Goal: Task Accomplishment & Management: Complete application form

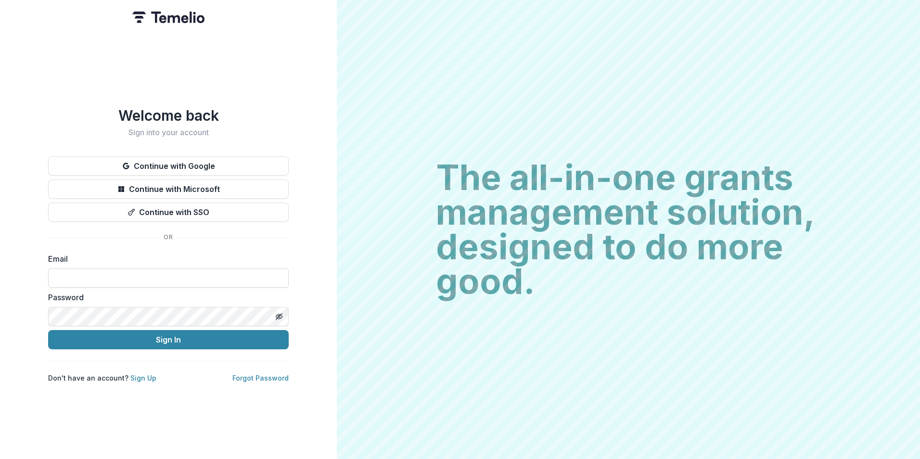
click at [144, 269] on input at bounding box center [168, 277] width 240 height 19
type input "**********"
click at [48, 313] on button "Sign In" at bounding box center [168, 339] width 240 height 19
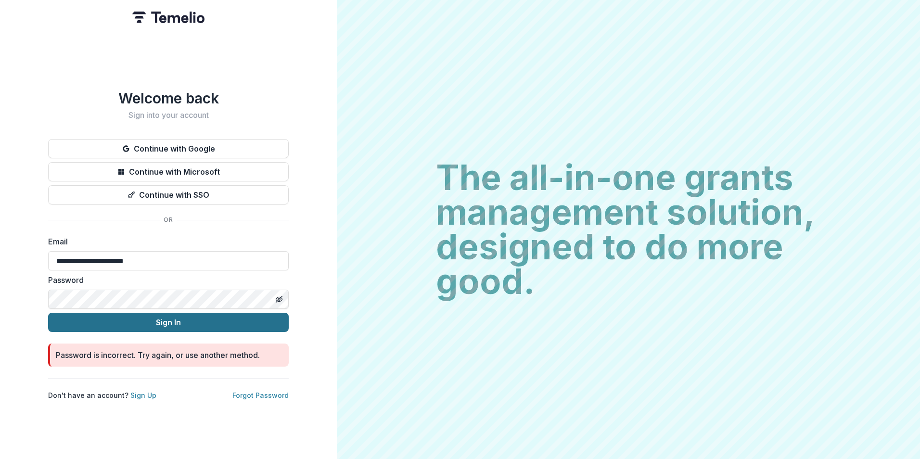
click at [48, 313] on button "Sign In" at bounding box center [168, 322] width 240 height 19
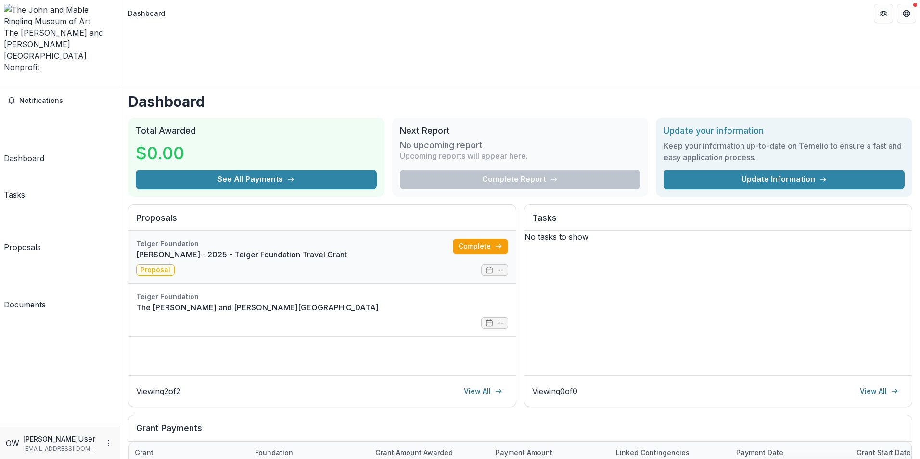
click at [165, 249] on link "[PERSON_NAME] - 2025 - Teiger Foundation Travel Grant" at bounding box center [294, 255] width 316 height 12
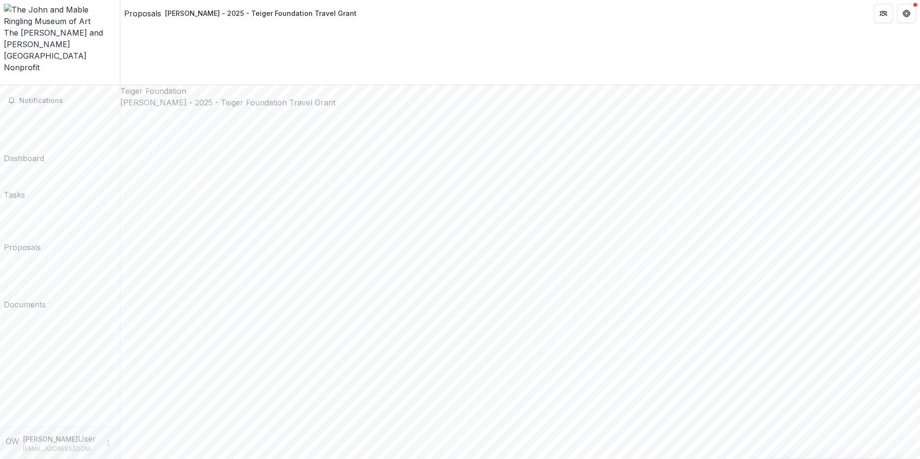
scroll to position [83, 0]
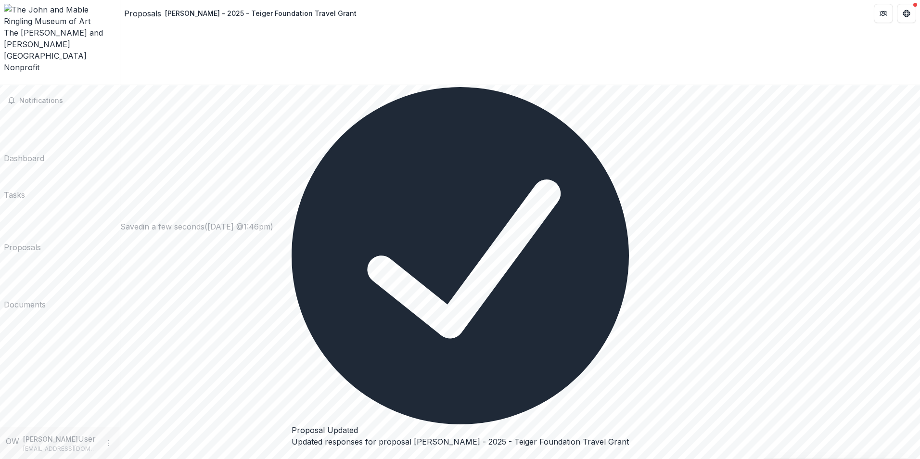
scroll to position [835, 0]
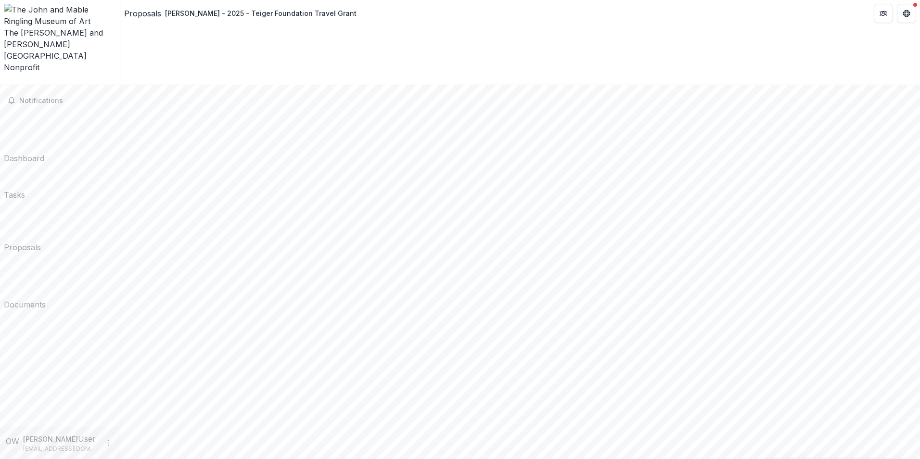
type input "****"
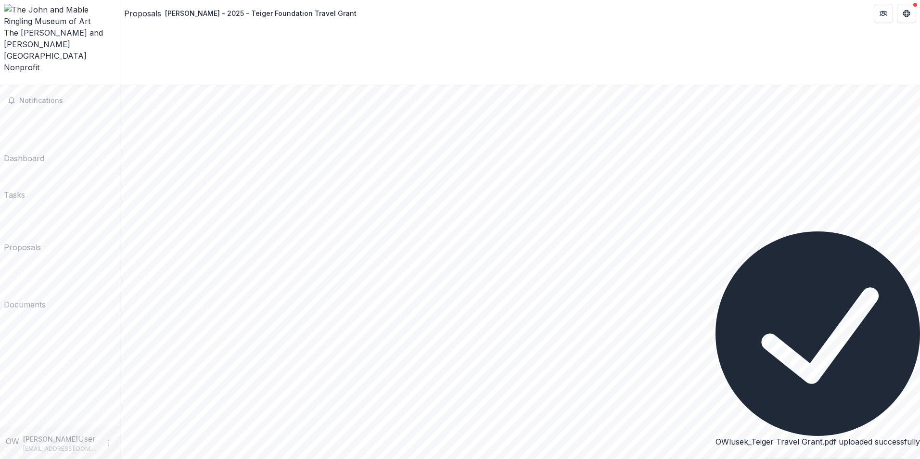
scroll to position [233, 0]
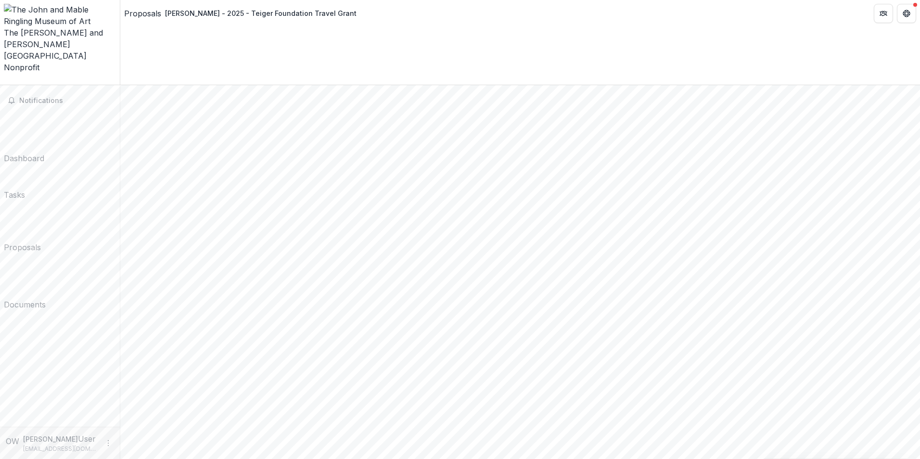
type textarea "**********"
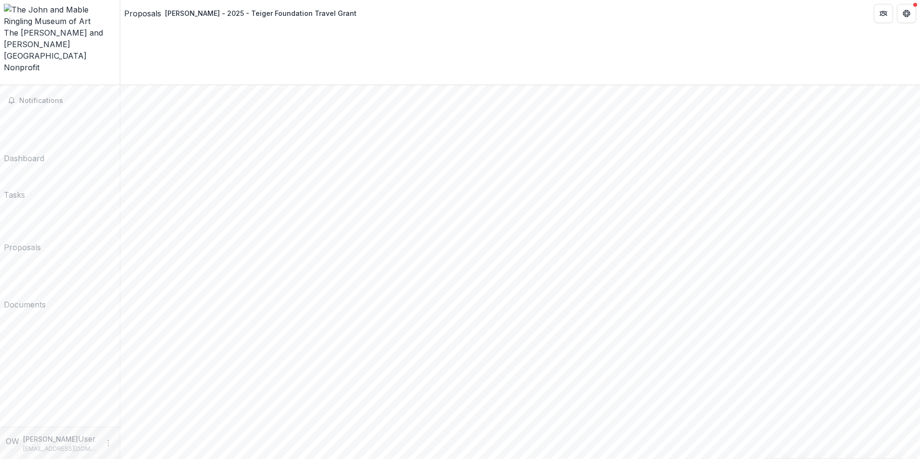
drag, startPoint x: 322, startPoint y: 385, endPoint x: 258, endPoint y: 385, distance: 63.5
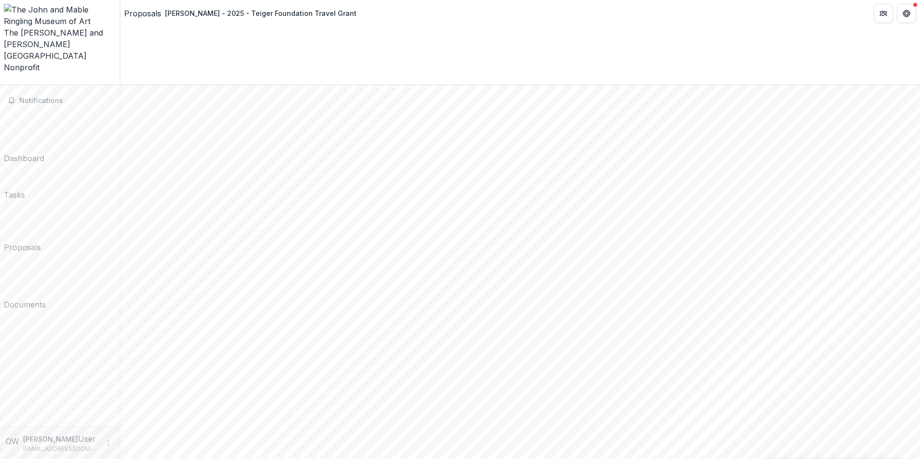
click at [0, 458] on icon "Close" at bounding box center [0, 467] width 0 height 0
click at [27, 97] on span "Notifications" at bounding box center [64, 101] width 90 height 8
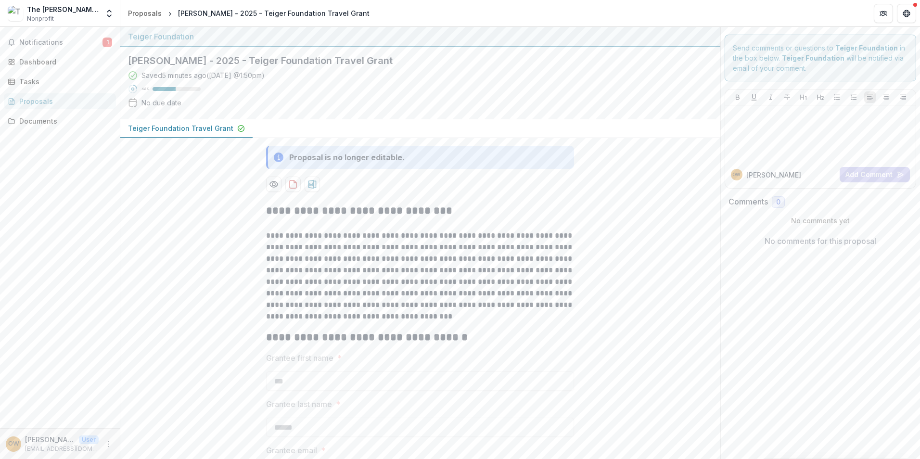
click at [202, 131] on p "Teiger Foundation Travel Grant" at bounding box center [180, 128] width 105 height 10
click at [27, 77] on div "Tasks" at bounding box center [63, 81] width 89 height 10
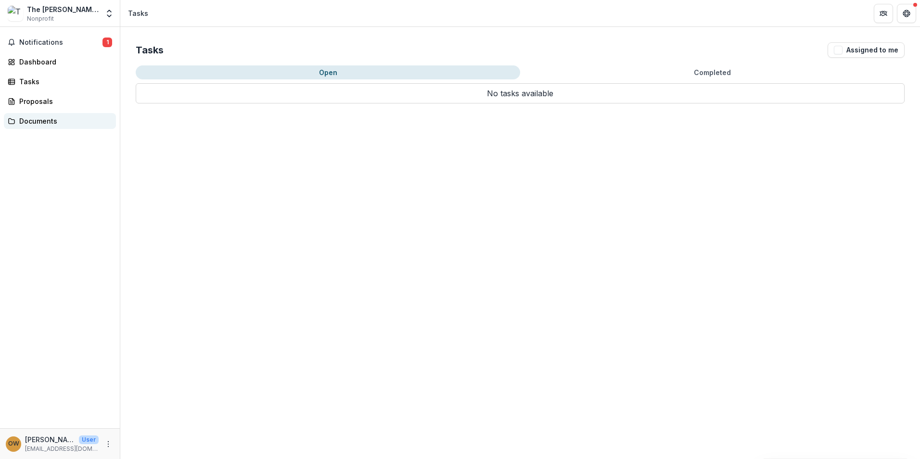
click at [29, 119] on div "Documents" at bounding box center [63, 121] width 89 height 10
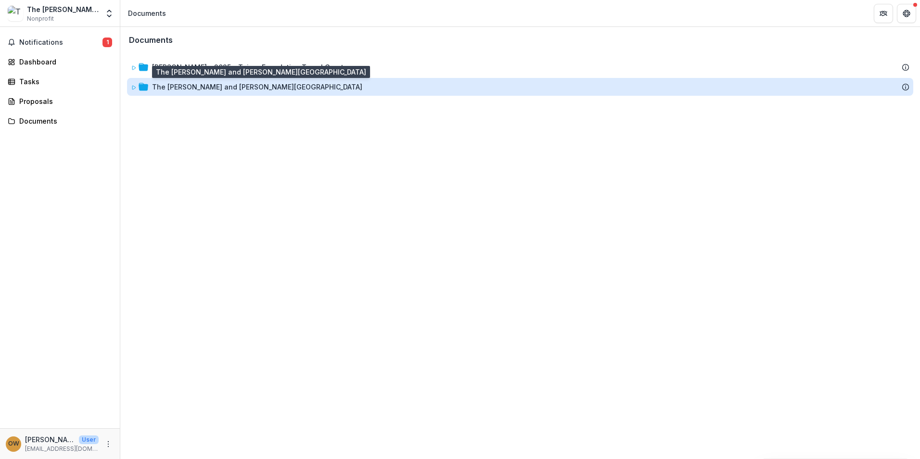
click at [240, 85] on div "The [PERSON_NAME] and [PERSON_NAME][GEOGRAPHIC_DATA]" at bounding box center [257, 87] width 210 height 10
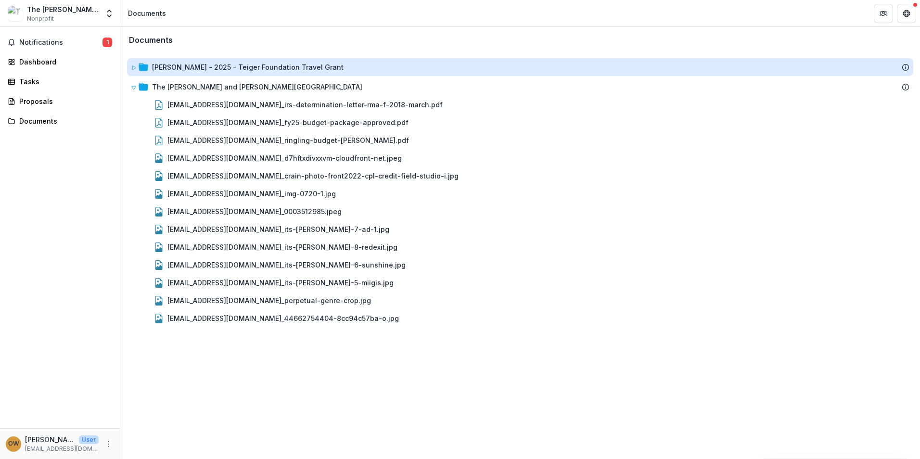
click at [244, 68] on div "[PERSON_NAME] - 2025 - Teiger Foundation Travel Grant" at bounding box center [247, 67] width 191 height 10
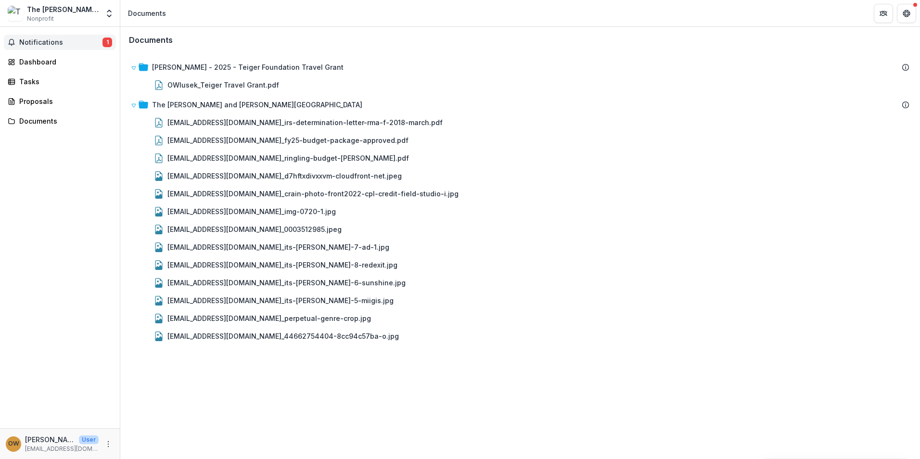
click at [34, 42] on span "Notifications" at bounding box center [60, 42] width 83 height 8
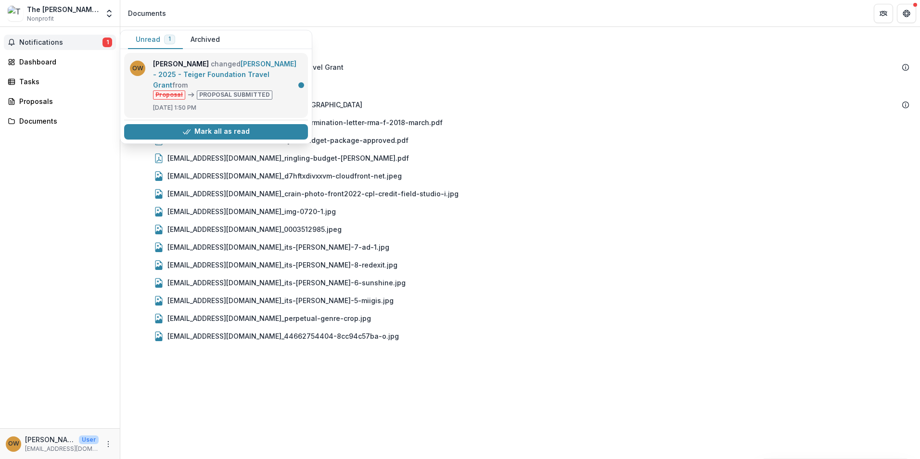
click at [211, 68] on link "[PERSON_NAME] - 2025 - Teiger Foundation Travel Grant" at bounding box center [224, 74] width 143 height 29
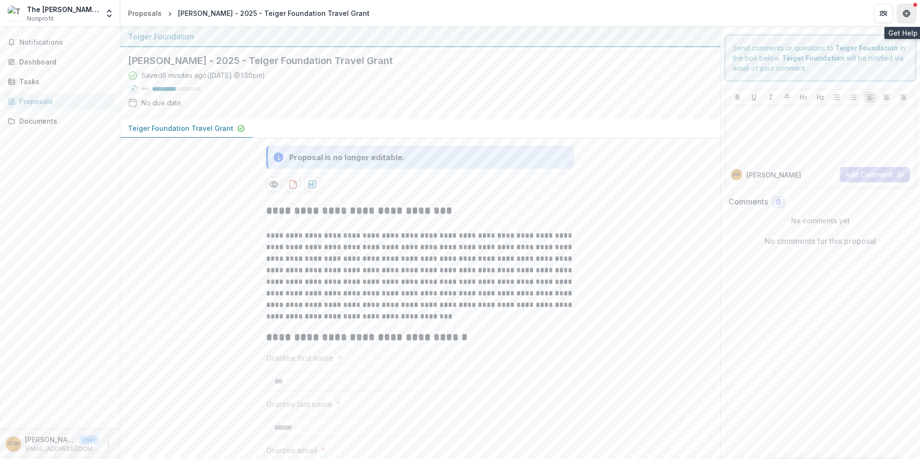
click at [902, 14] on icon "Get Help" at bounding box center [906, 14] width 8 height 8
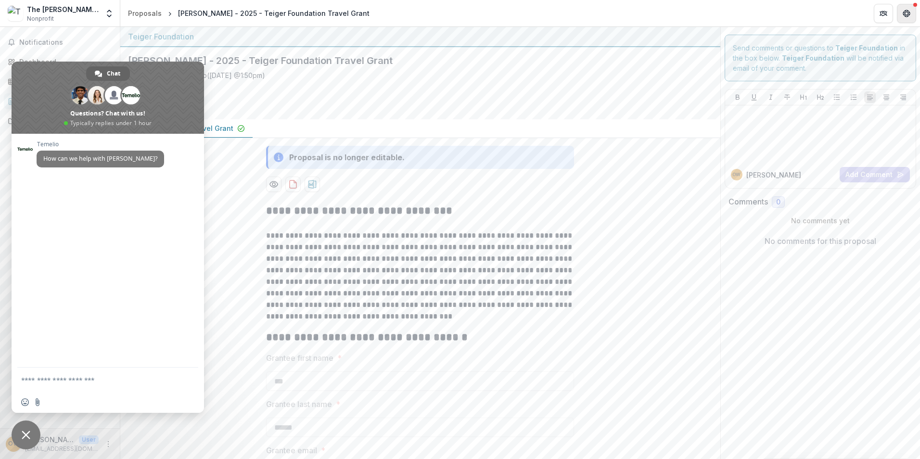
click at [902, 14] on icon "Get Help" at bounding box center [906, 14] width 8 height 8
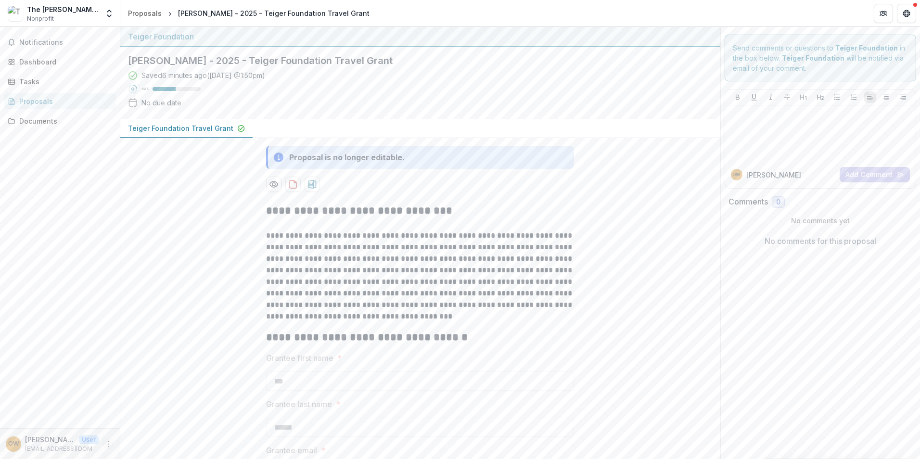
click at [110, 441] on icon "More" at bounding box center [108, 444] width 8 height 8
click at [154, 441] on button "Logout" at bounding box center [171, 439] width 103 height 16
